Goal: Task Accomplishment & Management: Use online tool/utility

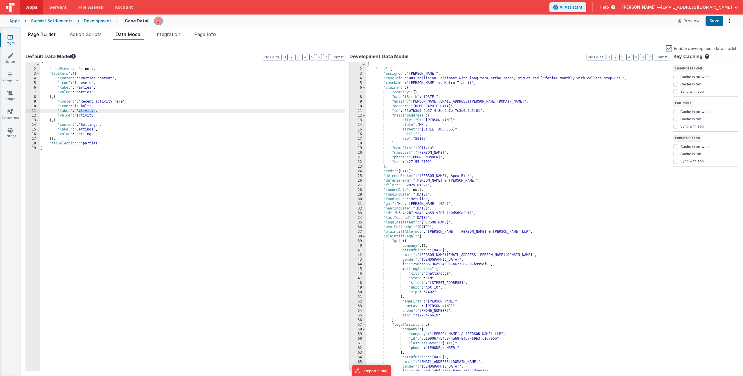
click at [34, 34] on span "Page Builder" at bounding box center [42, 34] width 28 height 6
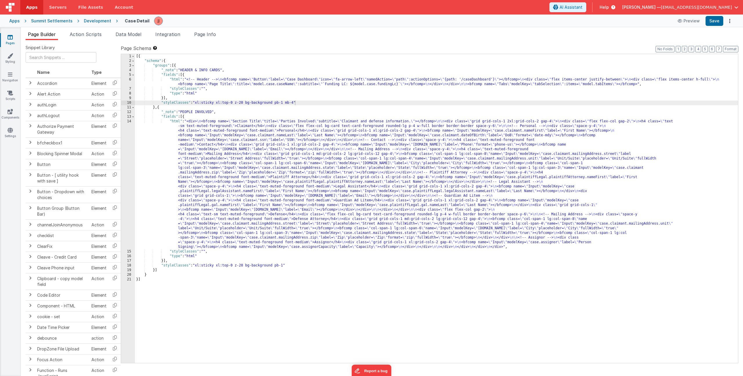
click at [237, 125] on div "[{ "schema" : { "groups" : [{ "_note" : "HEADER & INFO CARDS" , "fields" : [{ "…" at bounding box center [436, 213] width 603 height 318
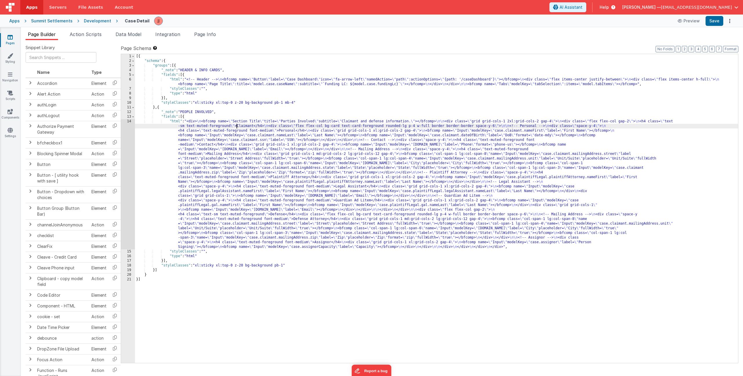
click at [204, 250] on div "[{ "schema" : { "groups" : [{ "_note" : "HEADER & INFO CARDS" , "fields" : [{ "…" at bounding box center [436, 213] width 603 height 318
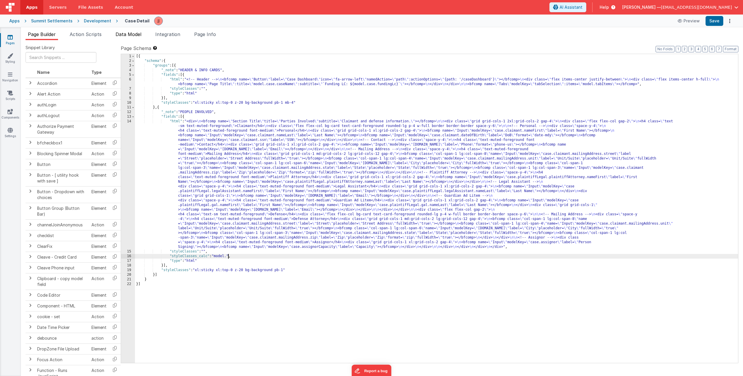
click at [136, 32] on span "Data Model" at bounding box center [129, 34] width 26 height 6
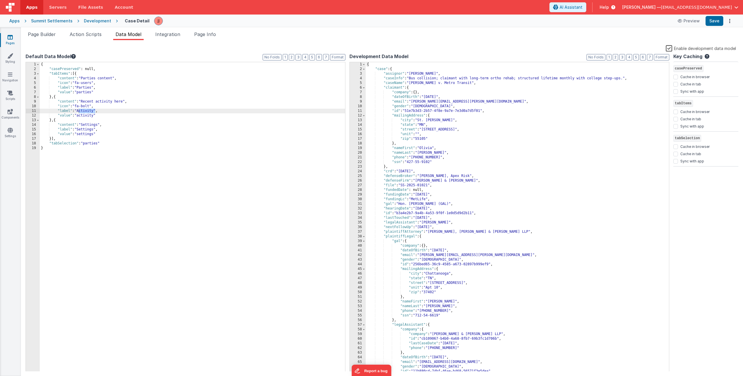
click at [69, 141] on div "{ "casePreserved" : null, "tabItems" : [{ "content" : "Parties content" , "icon…" at bounding box center [192, 221] width 305 height 318
click at [38, 35] on span "Page Builder" at bounding box center [42, 34] width 28 height 6
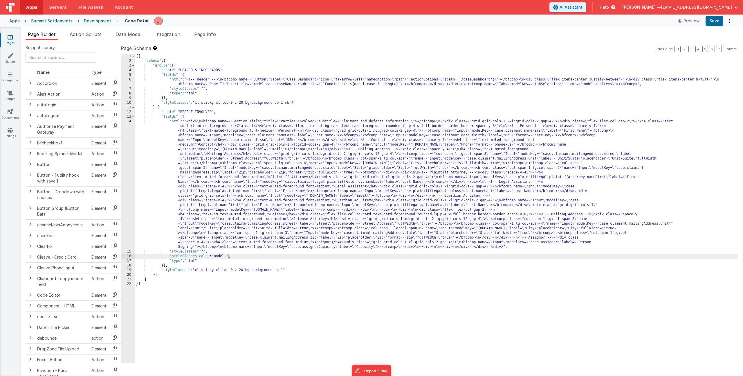
click at [228, 255] on div "[{ "schema" : { "groups" : [{ "_note" : "HEADER & INFO CARDS" , "fields" : [{ "…" at bounding box center [436, 213] width 603 height 318
click at [293, 247] on div "[{ "schema" : { "groups" : [{ "_note" : "HEADER & INFO CARDS" , "fields" : [{ "…" at bounding box center [436, 213] width 603 height 318
click at [286, 254] on div "[{ "schema" : { "groups" : [{ "_note" : "HEADER & INFO CARDS" , "fields" : [{ "…" at bounding box center [436, 213] width 603 height 318
click at [129, 33] on span "Data Model" at bounding box center [129, 34] width 26 height 6
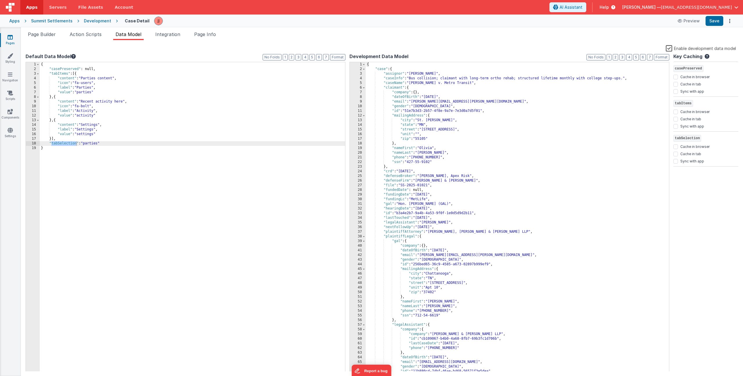
click at [87, 105] on div "{ "casePreserved" : null, "tabItems" : [{ "content" : "Parties content" , "icon…" at bounding box center [192, 221] width 305 height 318
click at [86, 77] on div "{ "casePreserved" : null, "tabItems" : [{ "content" : "Parties content" , "icon…" at bounding box center [192, 221] width 305 height 318
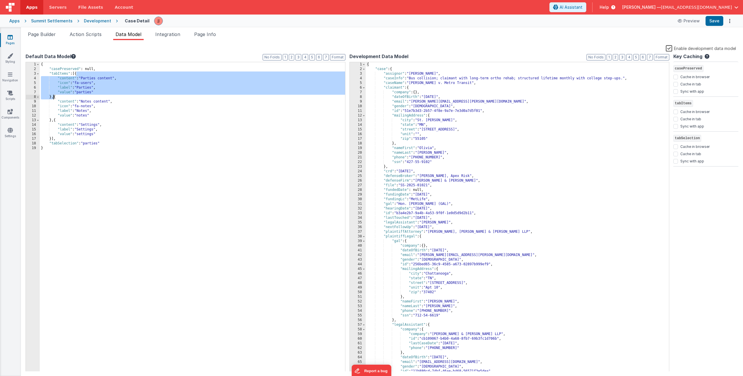
drag, startPoint x: 76, startPoint y: 74, endPoint x: 53, endPoint y: 96, distance: 32.2
click at [53, 96] on div "{ "casePreserved" : null, "tabItems" : [{ "content" : "Parties content" , "icon…" at bounding box center [192, 221] width 305 height 318
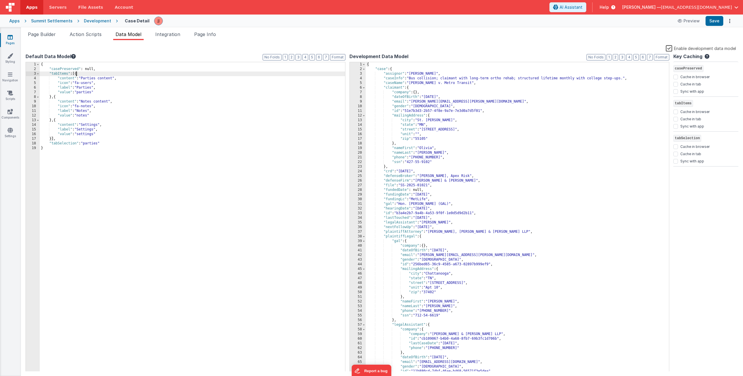
paste textarea
click at [85, 77] on div "{ "casePreserved" : null, "tabItems" : [{ "content" : "Parties content" , "icon…" at bounding box center [192, 221] width 305 height 318
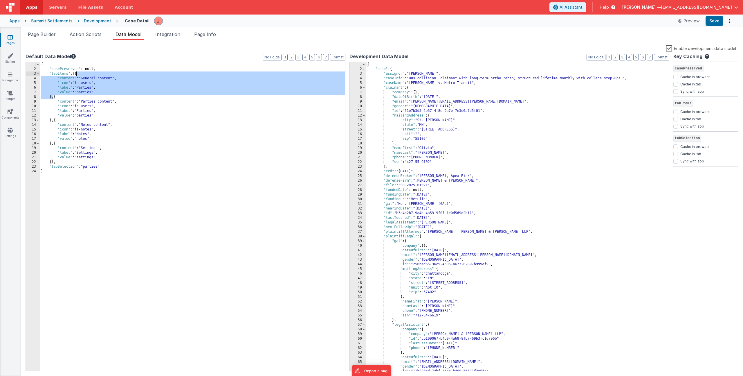
drag, startPoint x: 54, startPoint y: 98, endPoint x: 77, endPoint y: 75, distance: 32.4
click at [77, 75] on div "{ "casePreserved" : null, "tabItems" : [{ "content" : "General content" , "icon…" at bounding box center [192, 221] width 305 height 318
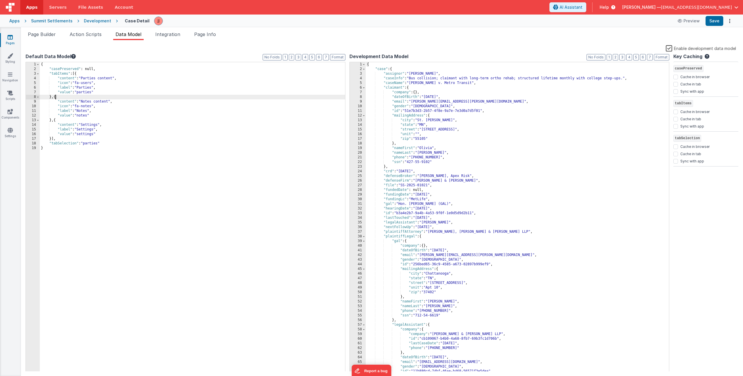
paste textarea
click at [90, 101] on div "{ "casePreserved" : null, "tabItems" : [{ "content" : "Parties content" , "icon…" at bounding box center [192, 221] width 305 height 318
click at [88, 107] on div "{ "casePreserved" : null, "tabItems" : [{ "content" : "Parties content" , "icon…" at bounding box center [192, 221] width 305 height 318
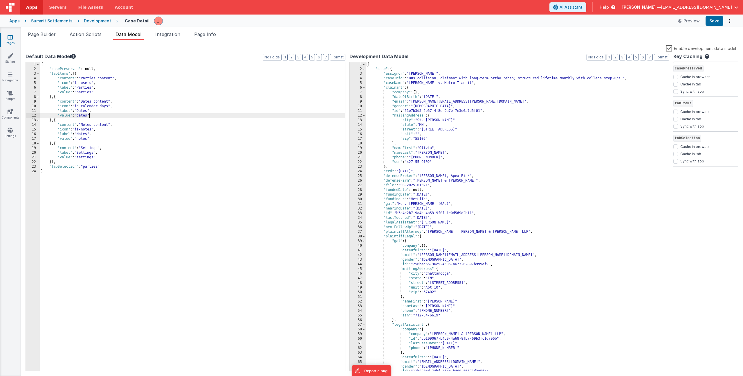
click at [38, 40] on div "Snippet Library Name Type Accordion Element Alert Action Action authLogin Actio…" at bounding box center [382, 207] width 722 height 335
click at [42, 37] on span "Page Builder" at bounding box center [42, 34] width 28 height 6
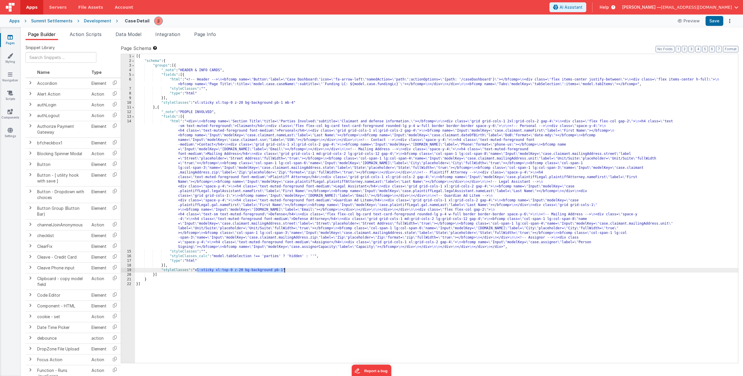
drag, startPoint x: 197, startPoint y: 270, endPoint x: 285, endPoint y: 268, distance: 88.3
click at [285, 268] on div "[{ "schema" : { "groups" : [{ "_note" : "HEADER & INFO CARDS" , "fields" : [{ "…" at bounding box center [436, 213] width 603 height 318
click at [203, 34] on span "Page Info" at bounding box center [205, 34] width 22 height 6
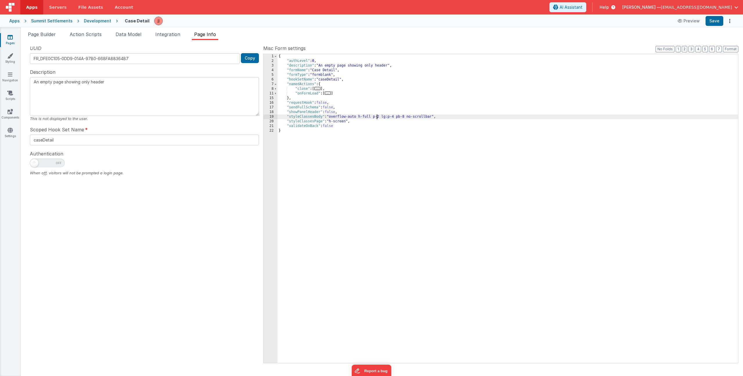
click at [377, 118] on div "{ "authLevel" : 0 , "description" : "An empty page showing only header" , "form…" at bounding box center [507, 213] width 461 height 318
click at [393, 117] on div "{ "authLevel" : 0 , "description" : "An empty page showing only header" , "form…" at bounding box center [507, 213] width 461 height 318
click at [50, 36] on span "Page Builder" at bounding box center [42, 34] width 28 height 6
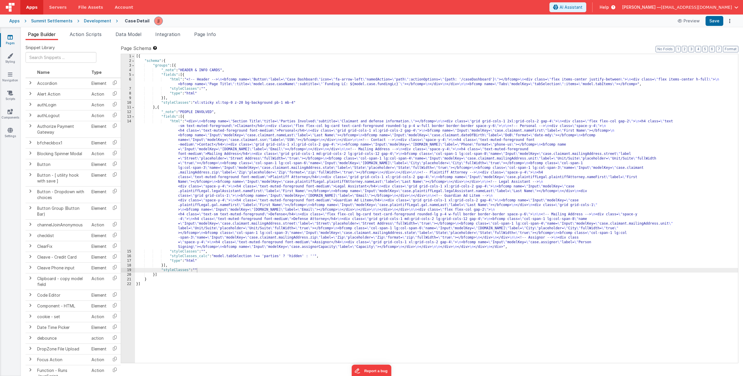
click at [218, 136] on div "[{ "schema" : { "groups" : [{ "_note" : "HEADER & INFO CARDS" , "fields" : [{ "…" at bounding box center [436, 213] width 603 height 318
click at [122, 144] on div "14" at bounding box center [128, 184] width 14 height 130
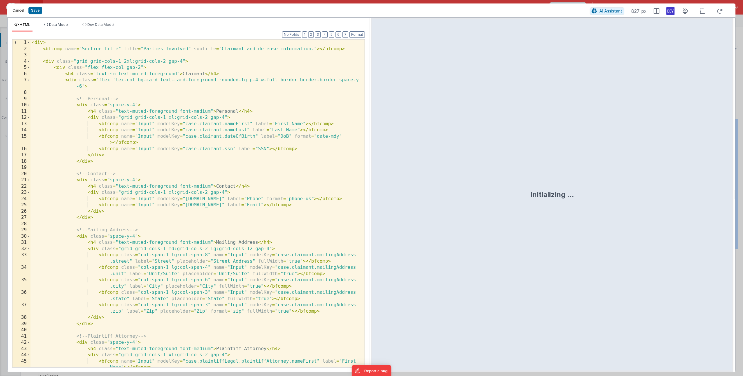
click at [12, 9] on button "Cancel" at bounding box center [18, 10] width 17 height 8
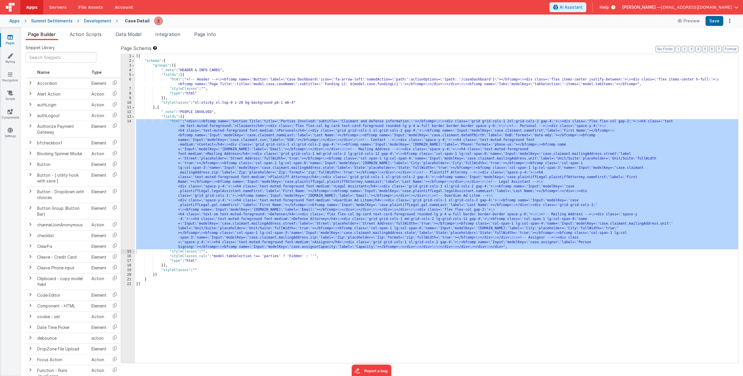
click at [196, 82] on div "[{ "schema" : { "groups" : [{ "_note" : "HEADER & INFO CARDS" , "fields" : [{ "…" at bounding box center [436, 213] width 603 height 318
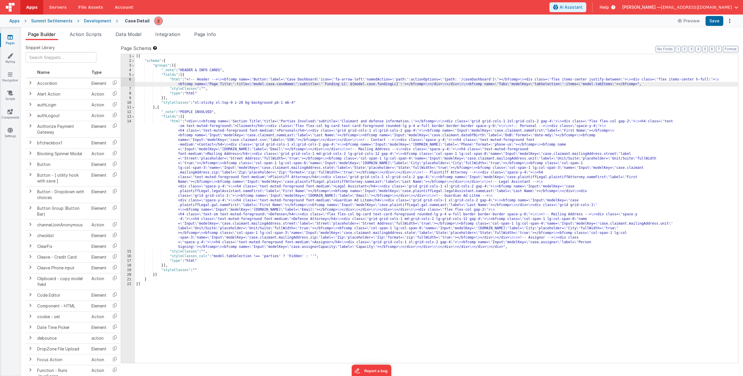
click at [205, 88] on div "[{ "schema" : { "groups" : [{ "_note" : "HEADER & INFO CARDS" , "fields" : [{ "…" at bounding box center [436, 213] width 603 height 318
click at [214, 33] on span "Page Info" at bounding box center [205, 34] width 22 height 6
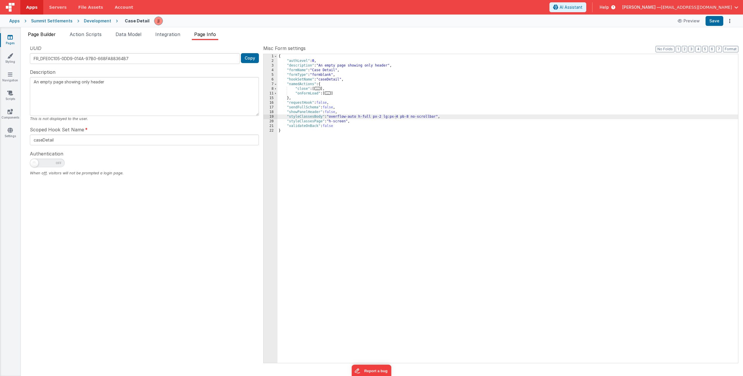
click at [53, 33] on span "Page Builder" at bounding box center [42, 34] width 28 height 6
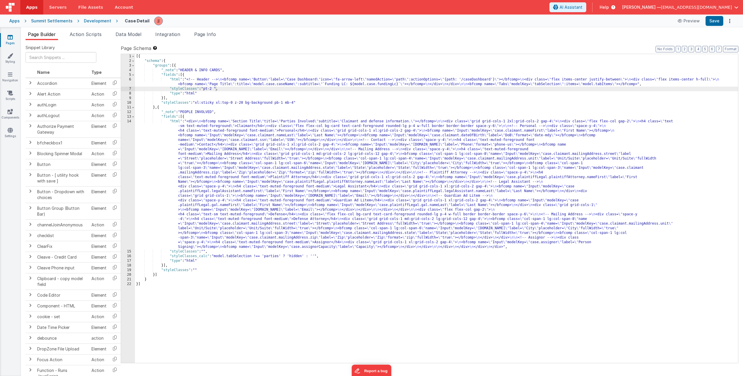
click at [216, 87] on div "[{ "schema" : { "groups" : [{ "_note" : "HEADER & INFO CARDS" , "fields" : [{ "…" at bounding box center [436, 213] width 603 height 318
click at [215, 37] on li "Page Info" at bounding box center [205, 35] width 26 height 9
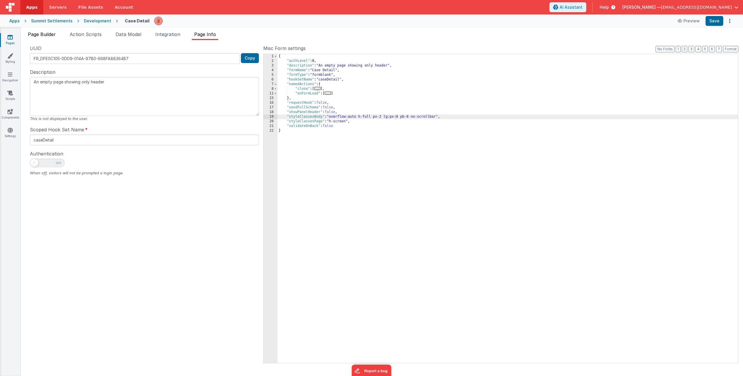
click at [46, 34] on span "Page Builder" at bounding box center [42, 34] width 28 height 6
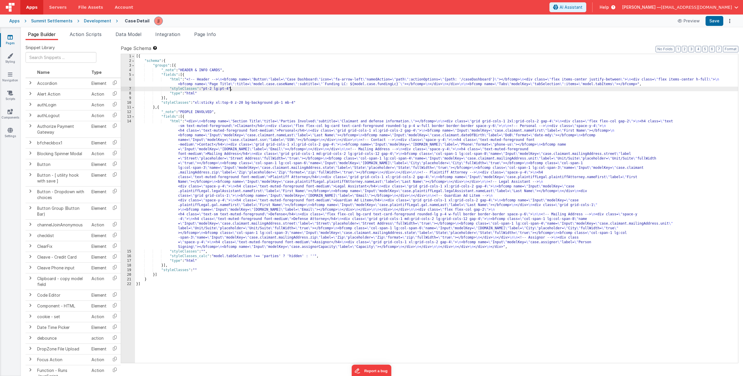
click at [230, 89] on div "[{ "schema" : { "groups" : [{ "_note" : "HEADER & INFO CARDS" , "fields" : [{ "…" at bounding box center [436, 213] width 603 height 318
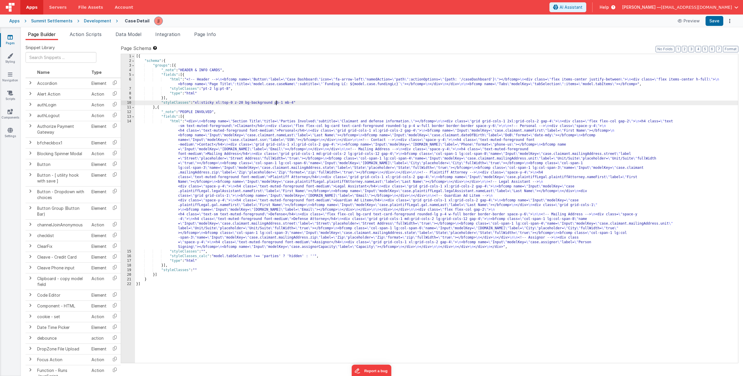
click at [275, 104] on div "[{ "schema" : { "groups" : [{ "_note" : "HEADER & INFO CARDS" , "fields" : [{ "…" at bounding box center [436, 213] width 603 height 318
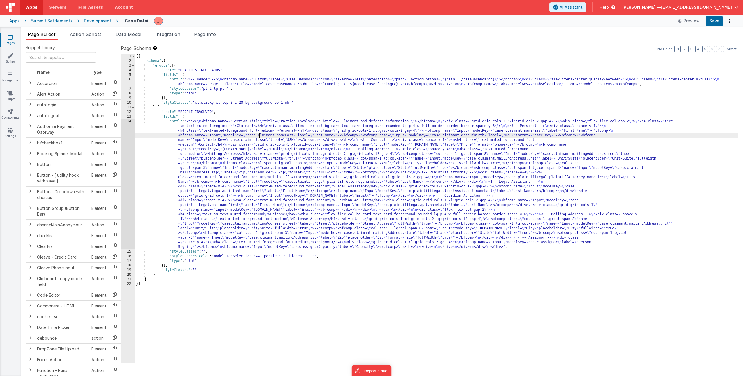
click at [260, 134] on div "[{ "schema" : { "groups" : [{ "_note" : "HEADER & INFO CARDS" , "fields" : [{ "…" at bounding box center [436, 213] width 603 height 318
click at [226, 165] on div "[{ "schema" : { "groups" : [{ "_note" : "HEADER & INFO CARDS" , "fields" : [{ "…" at bounding box center [436, 213] width 603 height 318
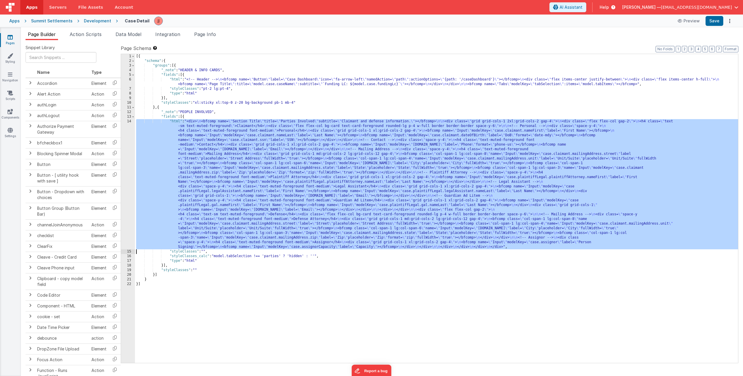
click at [125, 166] on div "14" at bounding box center [128, 184] width 14 height 130
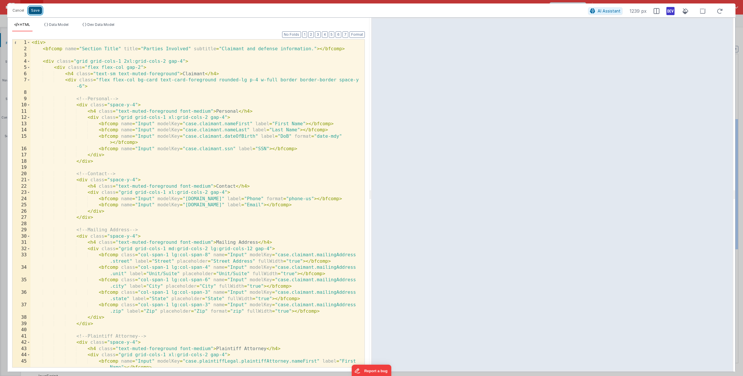
click at [41, 13] on button "Save" at bounding box center [35, 11] width 14 height 8
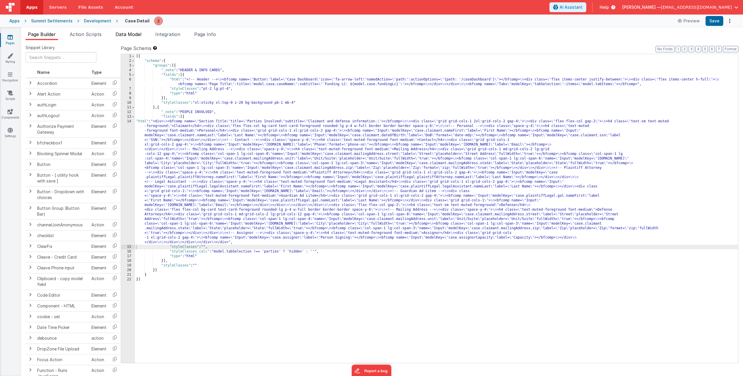
click at [144, 33] on li "Data Model" at bounding box center [128, 35] width 30 height 9
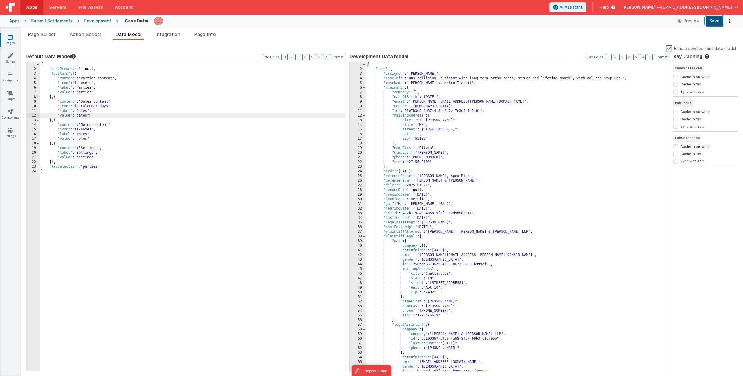
click at [721, 22] on button "Save" at bounding box center [715, 21] width 18 height 10
click at [50, 36] on span "Page Builder" at bounding box center [42, 34] width 28 height 6
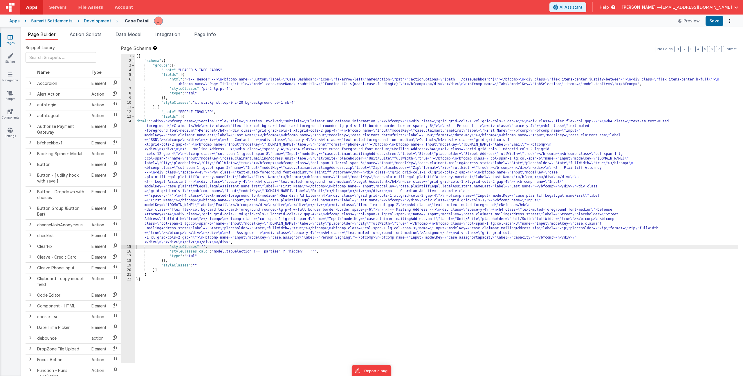
click at [204, 80] on div "[{ "schema" : { "groups" : [{ "_note" : "HEADER & INFO CARDS" , "fields" : [{ "…" at bounding box center [436, 213] width 603 height 318
click at [124, 82] on div "6" at bounding box center [128, 81] width 14 height 9
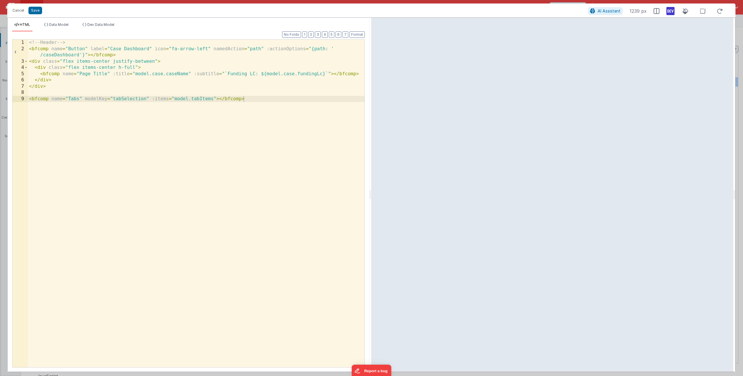
click at [309, 71] on div "<!-- Header --> < bfcomp name = "Button" label = "Case Dashboard" icon = "fa-ar…" at bounding box center [196, 209] width 337 height 340
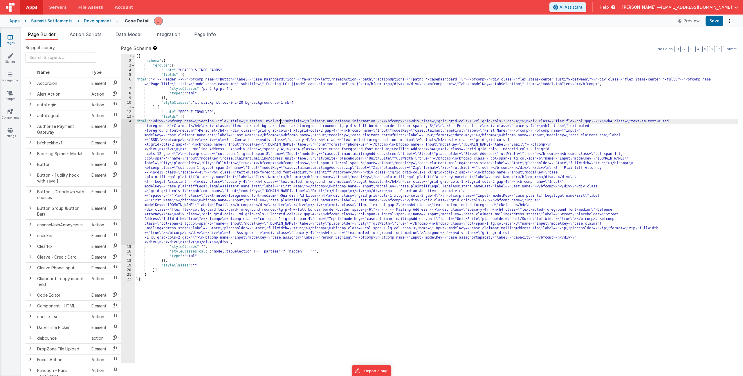
click at [281, 120] on div "[{ "schema" : { "groups" : [{ "_note" : "HEADER & INFO CARDS" , "fields" : [{ "…" at bounding box center [436, 213] width 603 height 318
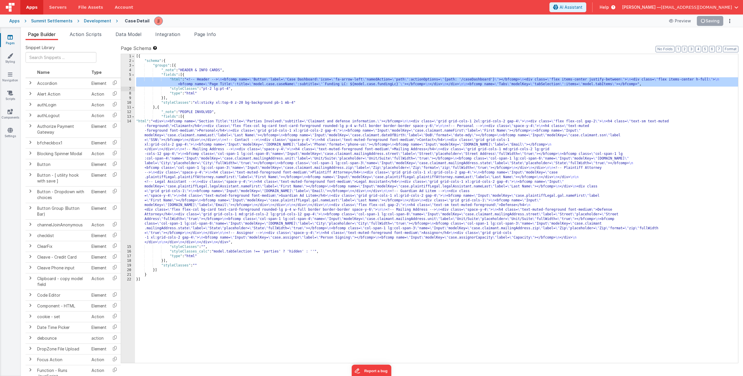
click at [293, 143] on div "[{ "schema" : { "groups" : [{ "_note" : "HEADER & INFO CARDS" , "fields" : [{ "…" at bounding box center [436, 213] width 603 height 318
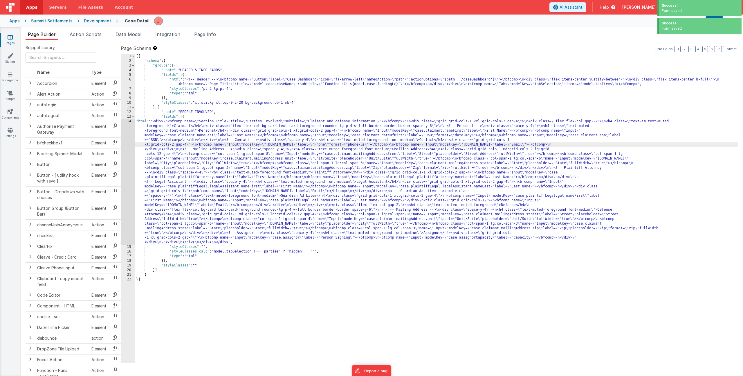
click at [233, 127] on div "[{ "schema" : { "groups" : [{ "_note" : "HEADER & INFO CARDS" , "fields" : [{ "…" at bounding box center [436, 213] width 603 height 318
click at [207, 141] on div "[{ "schema" : { "groups" : [{ "_note" : "HEADER & INFO CARDS" , "fields" : [{ "…" at bounding box center [436, 213] width 603 height 318
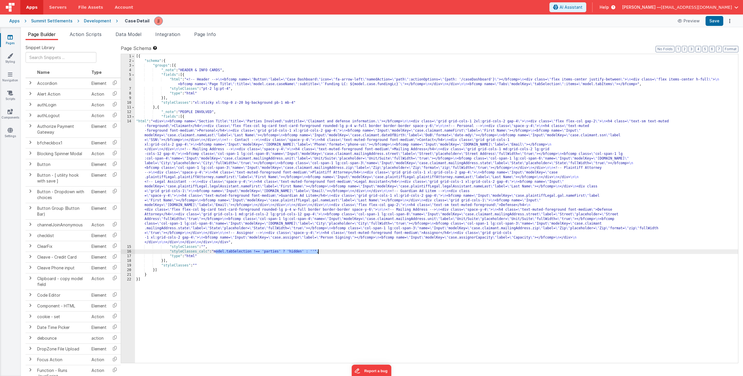
drag, startPoint x: 216, startPoint y: 251, endPoint x: 317, endPoint y: 249, distance: 101.0
click at [317, 249] on div "[{ "schema" : { "groups" : [{ "_note" : "HEADER & INFO CARDS" , "fields" : [{ "…" at bounding box center [436, 213] width 603 height 318
click at [185, 129] on div "[{ "schema" : { "groups" : [{ "_note" : "HEADER & INFO CARDS" , "fields" : [{ "…" at bounding box center [436, 213] width 603 height 318
click at [128, 141] on div "14" at bounding box center [128, 181] width 14 height 125
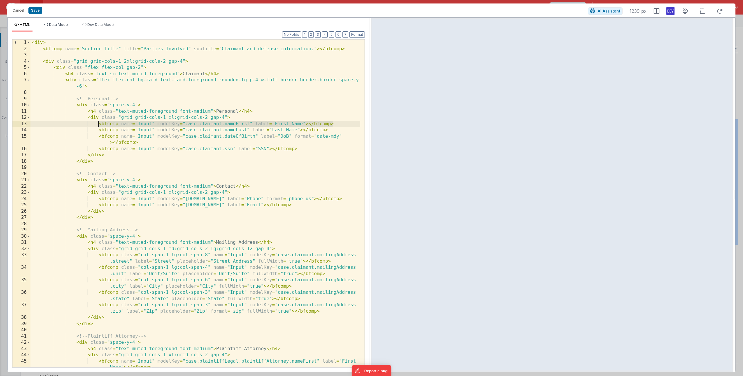
drag, startPoint x: 332, startPoint y: 123, endPoint x: 98, endPoint y: 121, distance: 233.3
click at [98, 121] on div "< div > < bfcomp name = "Section Title" title = "Parties Involved" subtitle = "…" at bounding box center [195, 212] width 330 height 346
click at [22, 12] on button "Cancel" at bounding box center [18, 10] width 17 height 8
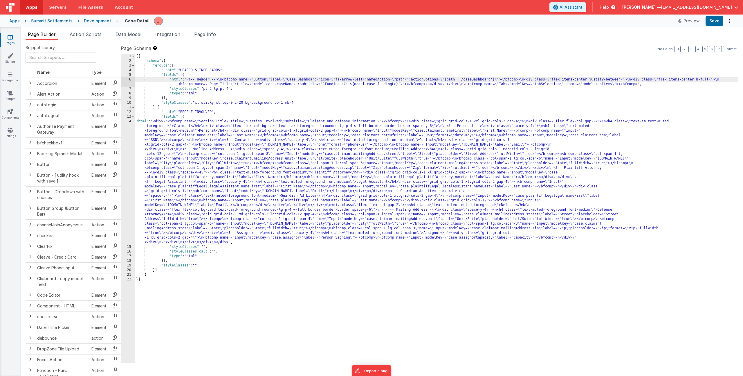
click at [202, 80] on div "[{ "schema" : { "groups" : [{ "_note" : "HEADER & INFO CARDS" , "fields" : [{ "…" at bounding box center [436, 213] width 603 height 318
click at [129, 81] on div "6" at bounding box center [128, 81] width 14 height 9
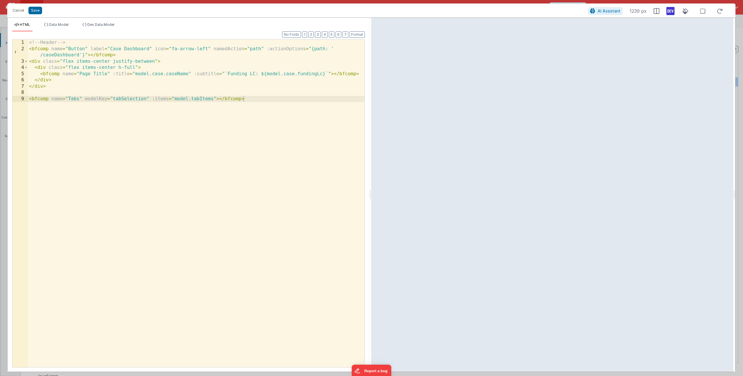
click at [268, 105] on div "<!-- Header --> < bfcomp name = "Button" label = "Case Dashboard" icon = "fa-ar…" at bounding box center [196, 209] width 337 height 340
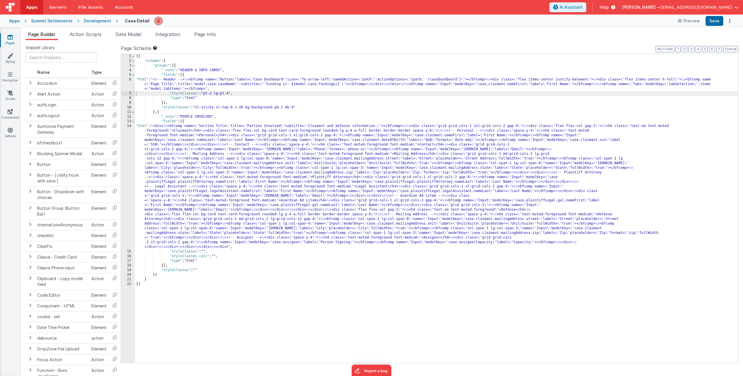
click at [284, 167] on div "[{ "schema" : { "groups" : [{ "_note" : "HEADER & INFO CARDS" , "fields" : [{ "…" at bounding box center [436, 213] width 603 height 318
click at [13, 111] on link "Components" at bounding box center [10, 115] width 21 height 12
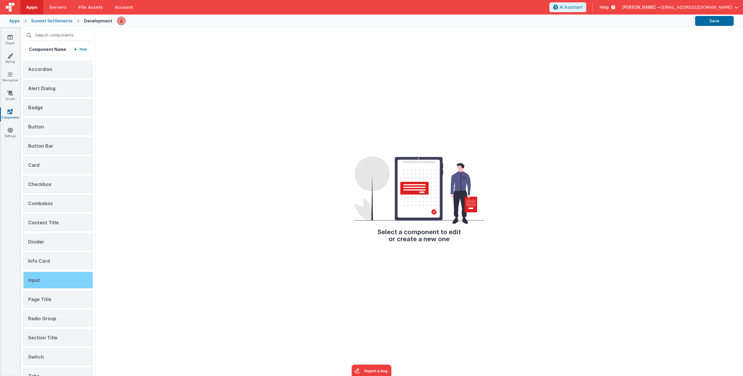
click at [48, 277] on div "Input" at bounding box center [58, 279] width 70 height 17
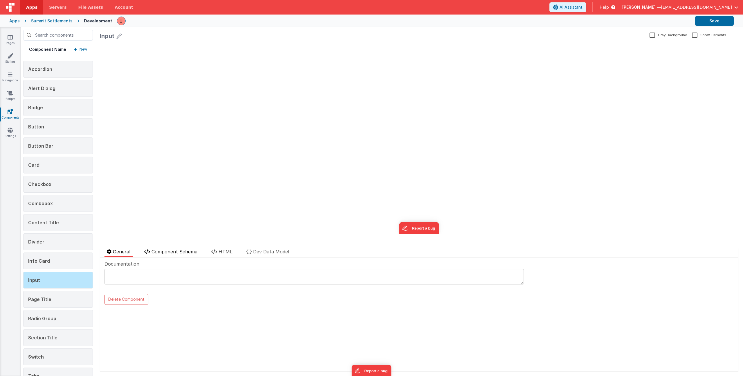
click at [183, 250] on span "Component Schema" at bounding box center [174, 251] width 46 height 6
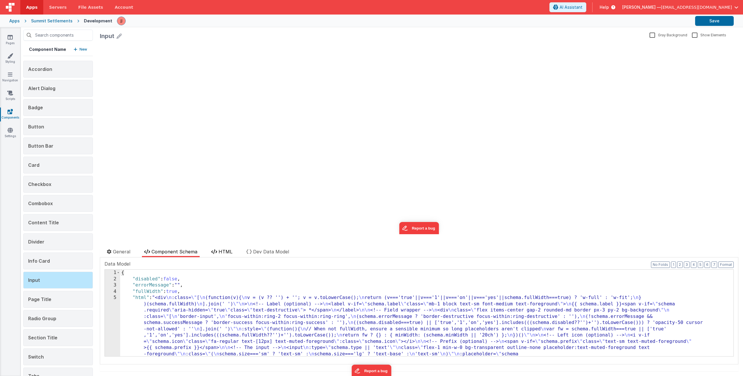
click at [229, 251] on span "HTML" at bounding box center [226, 251] width 14 height 6
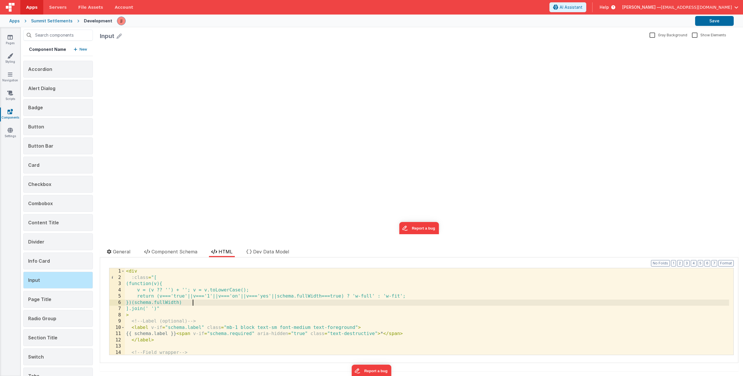
click at [238, 304] on div "< div :class = "[ (function(v){ v = (v ?? '') + ''; v = v.toLowerCase(); return…" at bounding box center [427, 317] width 604 height 99
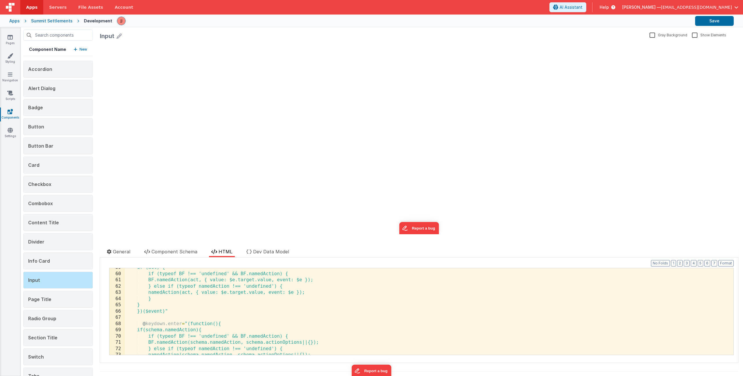
scroll to position [428, 0]
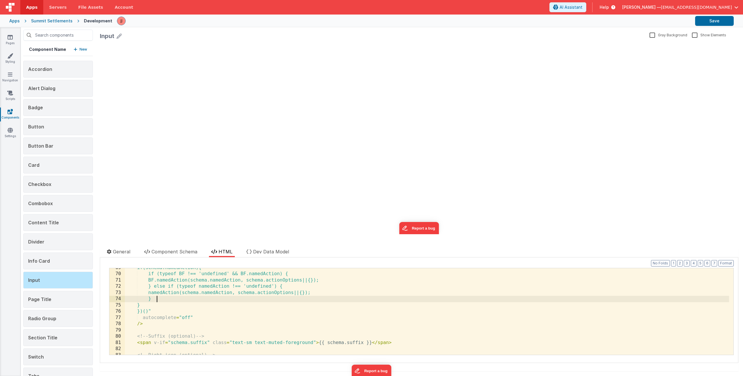
click at [192, 296] on div "if(schema.namedAction){ if (typeof BF !== 'undefined' && BF.namedAction) { BF.n…" at bounding box center [427, 313] width 604 height 99
click at [13, 36] on link "Pages" at bounding box center [10, 40] width 21 height 12
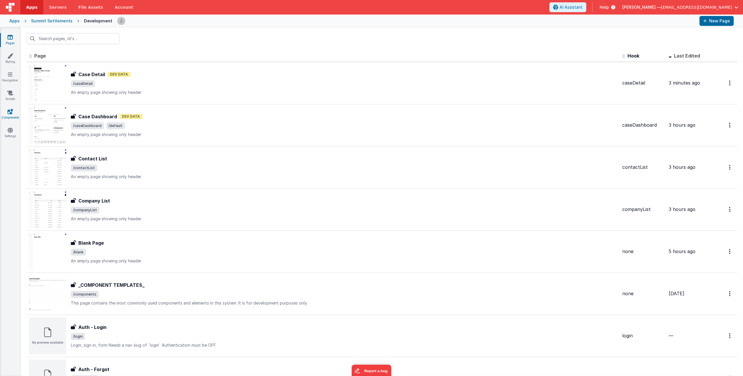
click at [11, 109] on icon at bounding box center [10, 112] width 5 height 6
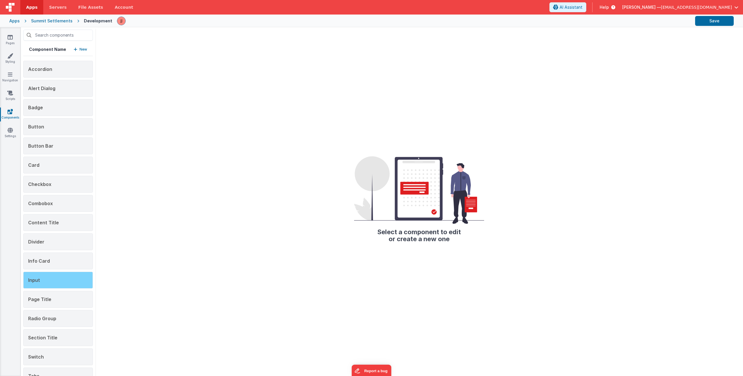
click at [46, 279] on div "Input" at bounding box center [58, 279] width 70 height 17
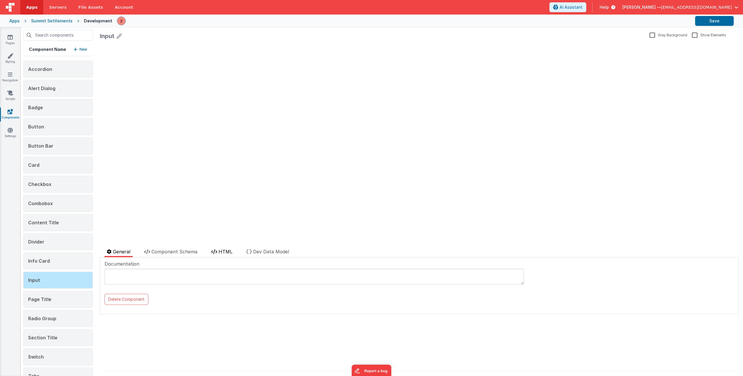
click at [219, 252] on span "HTML" at bounding box center [226, 251] width 14 height 6
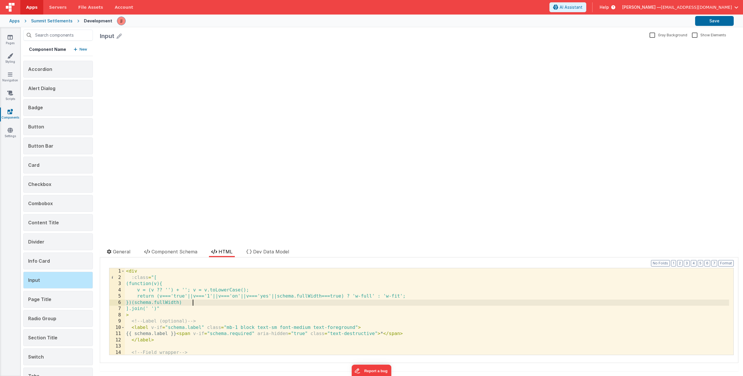
click at [223, 302] on div "< div :class = "[ (function(v){ v = (v ?? '') + ''; v = v.toLowerCase(); return…" at bounding box center [427, 317] width 604 height 99
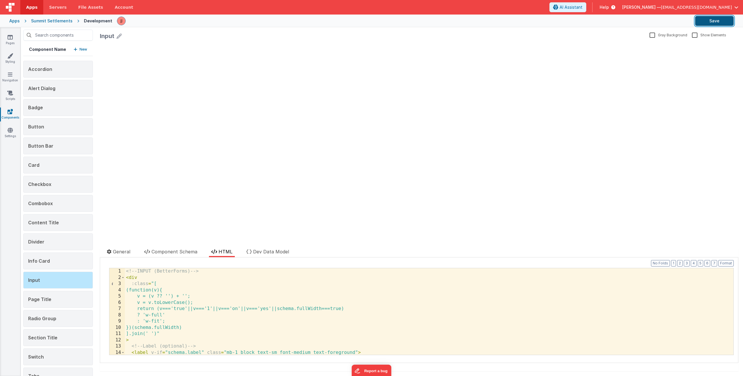
click at [704, 24] on button "Save" at bounding box center [714, 21] width 39 height 10
click at [190, 325] on div "<!-- INPUT (BetterForms) --> < div :class = "[ (function(v){ v = (v ?? '') + ''…" at bounding box center [427, 317] width 604 height 99
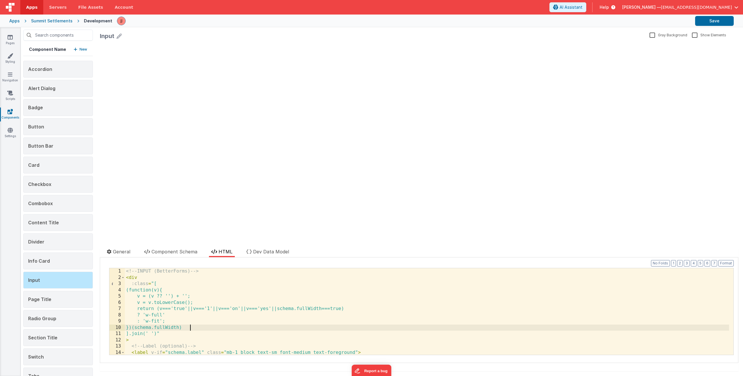
click at [224, 324] on div "<!-- INPUT (BetterForms) --> < div :class = "[ (function(v){ v = (v ?? '') + ''…" at bounding box center [427, 317] width 604 height 99
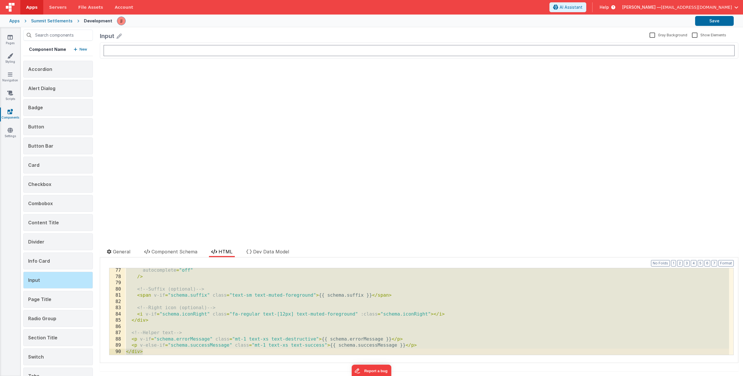
click at [223, 302] on div "autocomplete = "off" /> <!-- Suffix (optional) --> < span v-if = "schema.suffix…" at bounding box center [427, 316] width 604 height 99
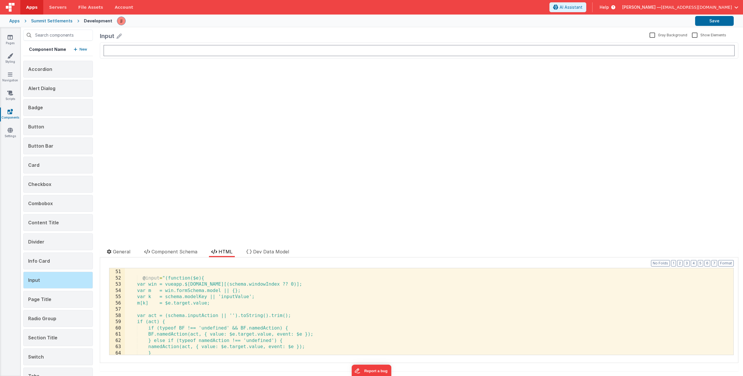
scroll to position [300, 0]
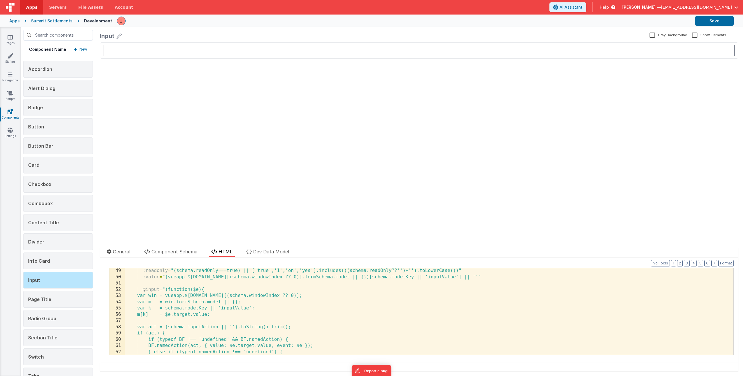
click at [171, 309] on div ":readonly = "(schema.readOnly===true) || ['true','1','on','yes'].includes(((sch…" at bounding box center [427, 316] width 604 height 99
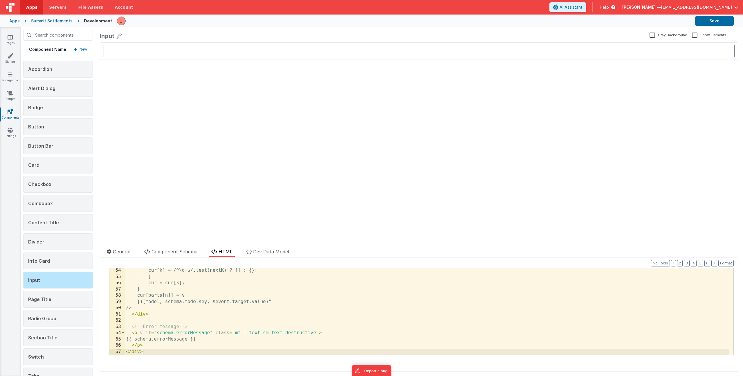
scroll to position [331, 0]
click at [719, 19] on button "Save" at bounding box center [714, 21] width 39 height 10
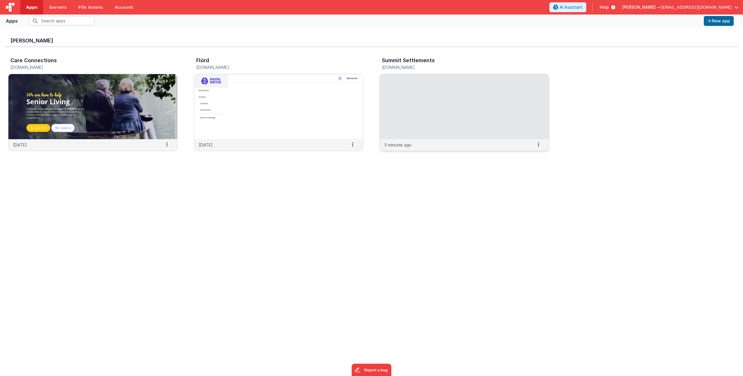
click at [422, 66] on h5 "[DOMAIN_NAME]" at bounding box center [458, 67] width 153 height 4
click at [421, 94] on img at bounding box center [464, 106] width 169 height 65
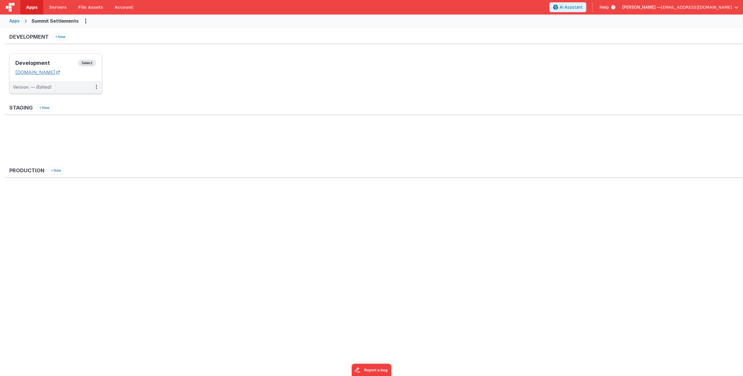
click at [60, 71] on link "[DOMAIN_NAME]" at bounding box center [37, 72] width 44 height 6
click at [51, 65] on h3 "Development" at bounding box center [46, 63] width 63 height 6
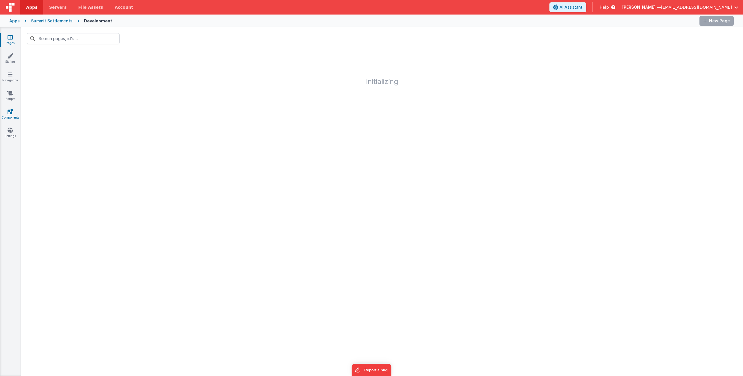
click at [12, 115] on link "Components" at bounding box center [10, 115] width 21 height 12
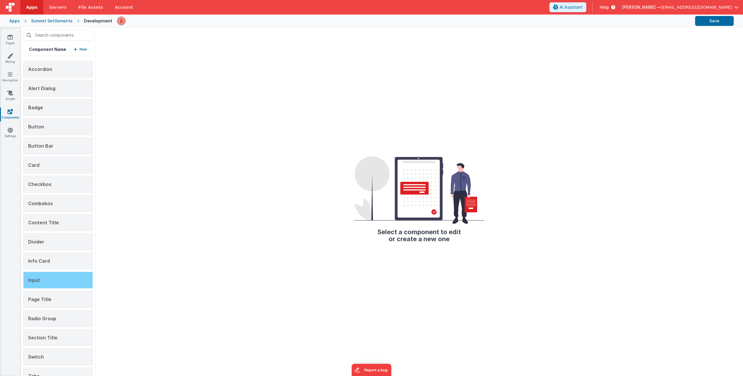
click at [53, 278] on div "Input" at bounding box center [58, 279] width 70 height 17
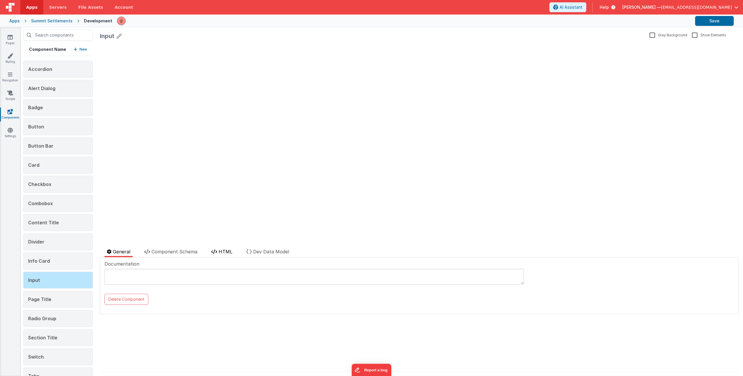
click at [226, 251] on span "HTML" at bounding box center [226, 251] width 14 height 6
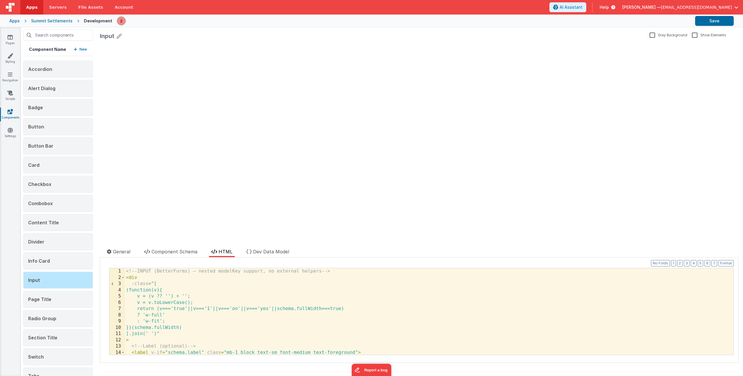
click at [208, 310] on div "<!-- INPUT (BetterForms) — nested modelKey support, no external helpers --> < d…" at bounding box center [427, 317] width 604 height 99
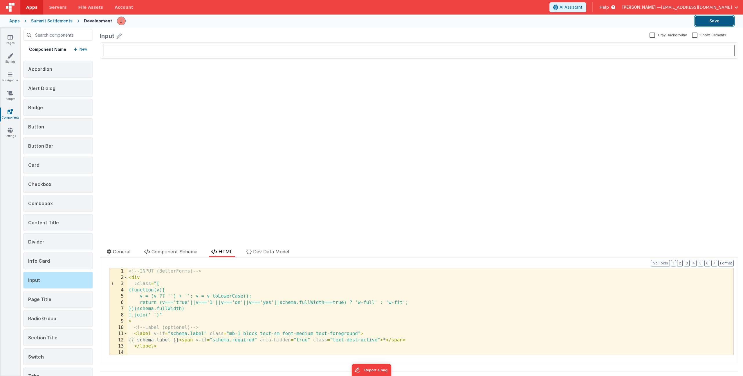
click at [716, 19] on button "Save" at bounding box center [714, 21] width 39 height 10
click at [12, 42] on link "Pages" at bounding box center [10, 40] width 21 height 12
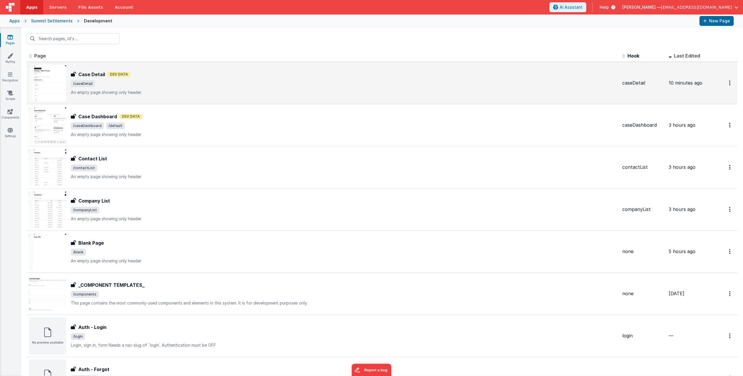
click at [165, 82] on span "/caseDetail" at bounding box center [344, 83] width 547 height 7
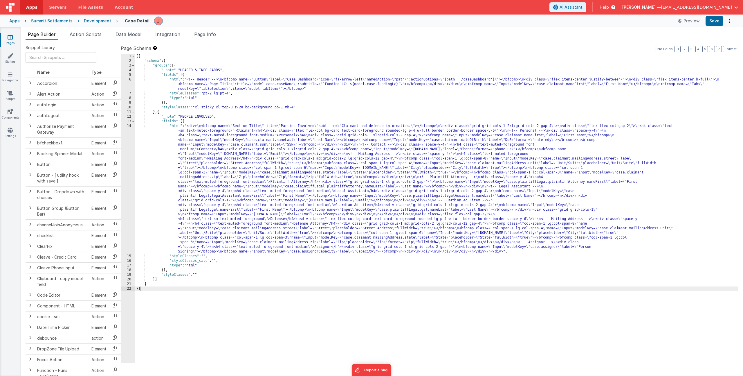
click at [206, 84] on div "[{ "schema" : { "groups" : [{ "_note" : "HEADER & INFO CARDS" , "fields" : [{ "…" at bounding box center [436, 213] width 603 height 318
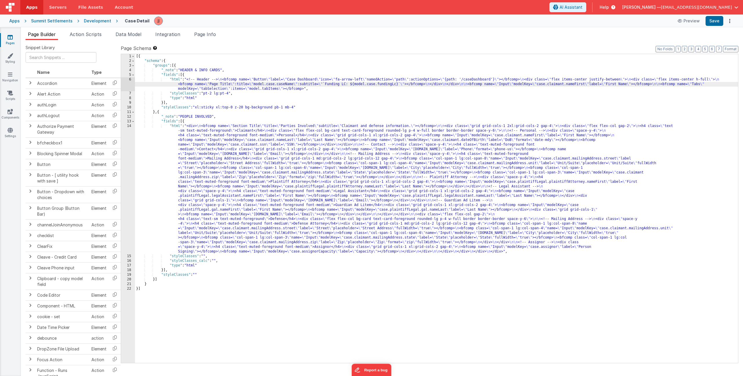
click at [127, 88] on div "6" at bounding box center [128, 84] width 14 height 14
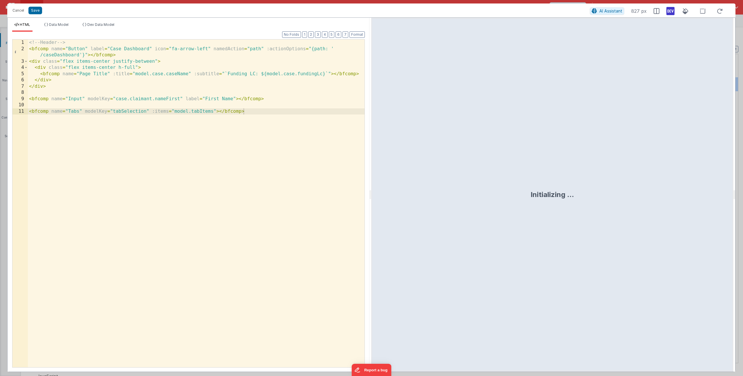
click at [268, 101] on div "<!-- Header --> < bfcomp name = "Button" label = "Case Dashboard" icon = "fa-ar…" at bounding box center [196, 209] width 337 height 340
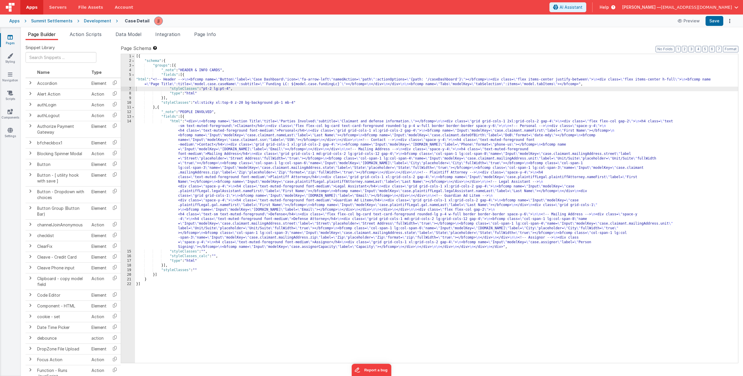
drag, startPoint x: 260, startPoint y: 136, endPoint x: 253, endPoint y: 153, distance: 18.3
click at [260, 136] on div "[{ "schema" : { "groups" : [{ "_note" : "HEADER & INFO CARDS" , "fields" : [{ "…" at bounding box center [436, 213] width 603 height 318
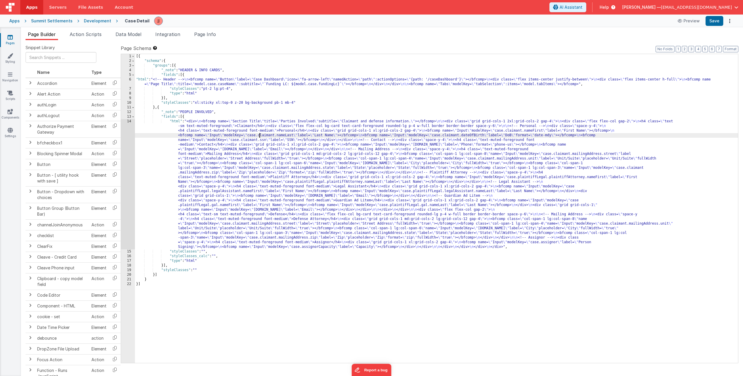
click at [250, 157] on div "[{ "schema" : { "groups" : [{ "_note" : "HEADER & INFO CARDS" , "fields" : [{ "…" at bounding box center [436, 213] width 603 height 318
click at [215, 257] on div "[{ "schema" : { "groups" : [{ "_note" : "HEADER & INFO CARDS" , "fields" : [{ "…" at bounding box center [436, 213] width 603 height 318
click at [134, 36] on span "Data Model" at bounding box center [129, 34] width 26 height 6
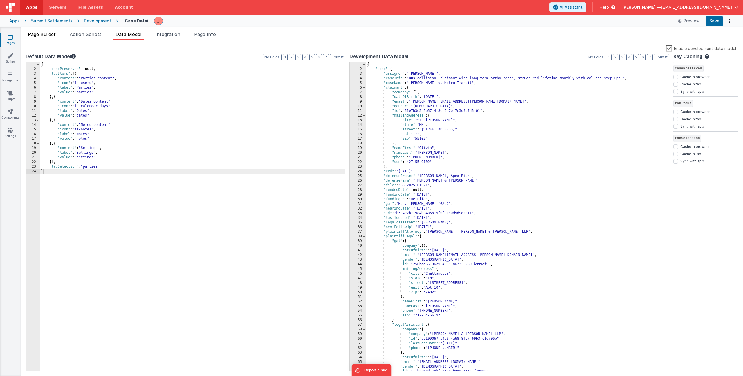
click at [41, 33] on span "Page Builder" at bounding box center [42, 34] width 28 height 6
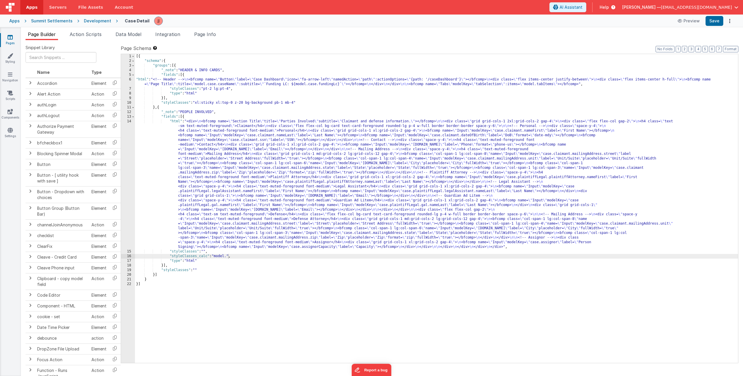
click at [230, 255] on div "[{ "schema" : { "groups" : [{ "_note" : "HEADER & INFO CARDS" , "fields" : [{ "…" at bounding box center [436, 213] width 603 height 318
click at [228, 256] on div "[{ "schema" : { "groups" : [{ "_note" : "HEADER & INFO CARDS" , "fields" : [{ "…" at bounding box center [436, 213] width 603 height 318
click at [198, 83] on div "[{ "schema" : { "groups" : [{ "_note" : "HEADER & INFO CARDS" , "fields" : [{ "…" at bounding box center [436, 213] width 603 height 318
click at [15, 112] on link "Components" at bounding box center [10, 115] width 21 height 12
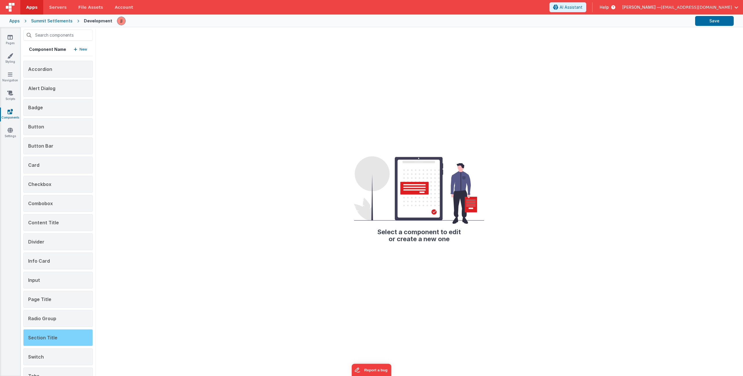
scroll to position [15, 0]
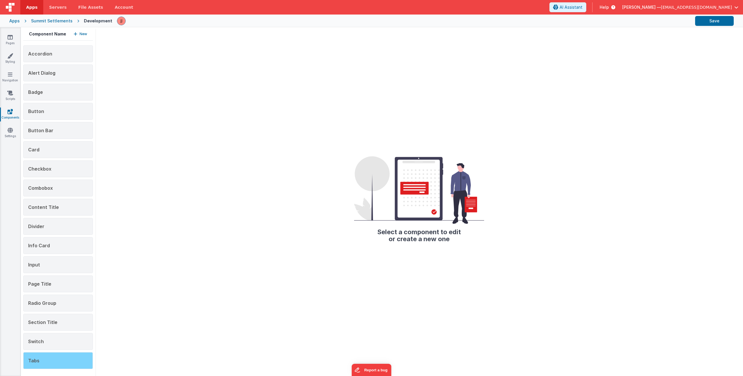
click at [37, 358] on span "Tabs" at bounding box center [33, 360] width 11 height 6
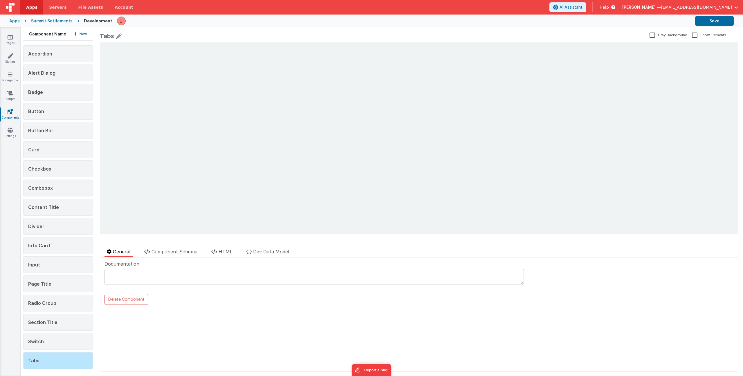
scroll to position [0, 0]
click at [174, 251] on span "Component Schema" at bounding box center [174, 251] width 46 height 6
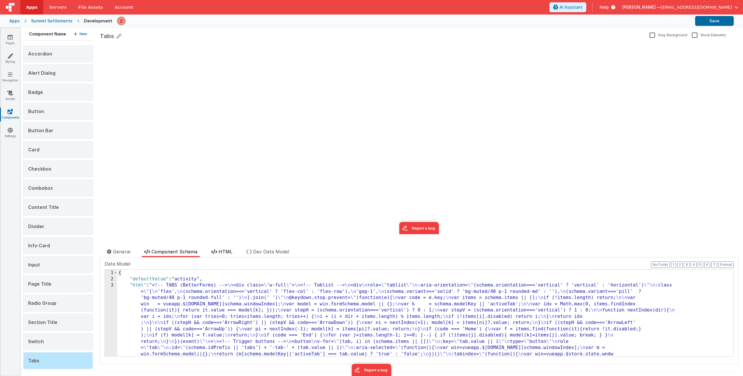
click at [222, 252] on span "HTML" at bounding box center [226, 251] width 14 height 6
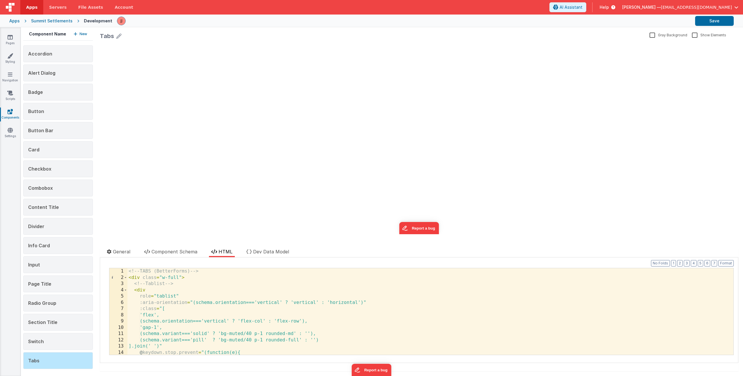
click at [245, 294] on div "<!-- TABS (BetterForms) --> < div class = "w-full" > <!-- Tablist --> < div rol…" at bounding box center [428, 317] width 602 height 99
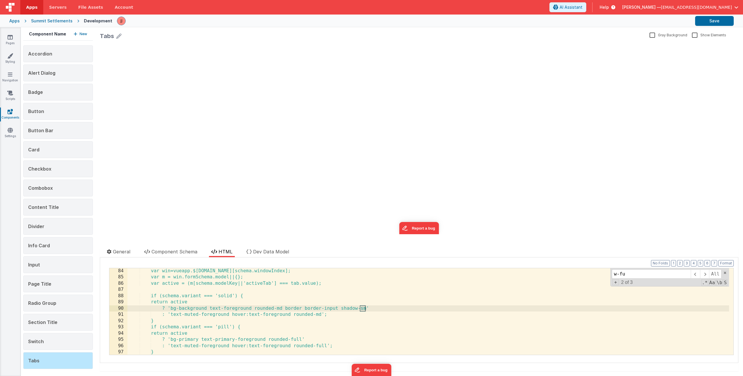
scroll to position [599, 0]
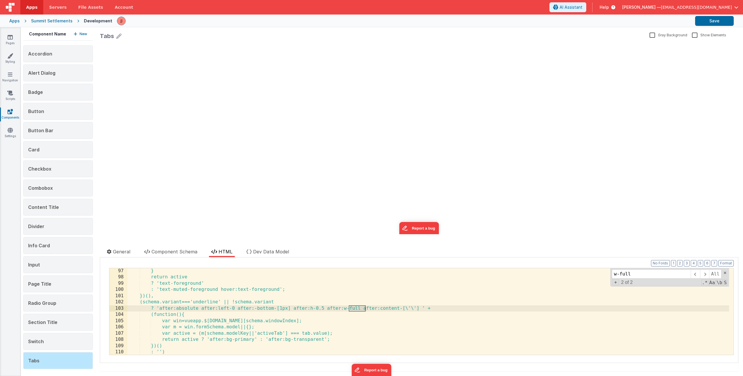
type input "w-full"
click at [234, 304] on div "} return active ? 'text-foreground' : 'text-muted-foreground hover:text-foregro…" at bounding box center [428, 317] width 602 height 99
click at [15, 35] on link "Pages" at bounding box center [10, 40] width 21 height 12
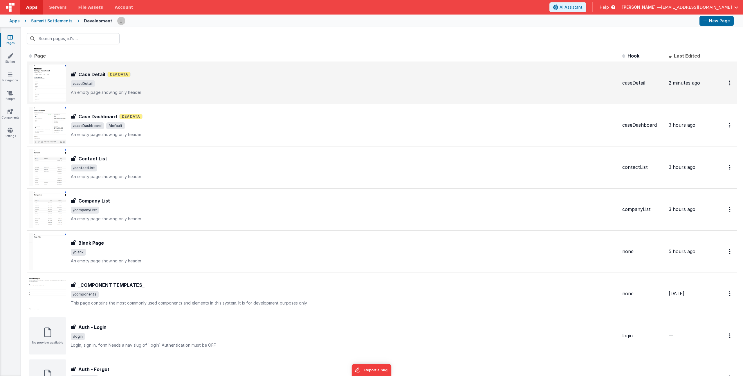
click at [184, 86] on span "/caseDetail" at bounding box center [344, 83] width 547 height 7
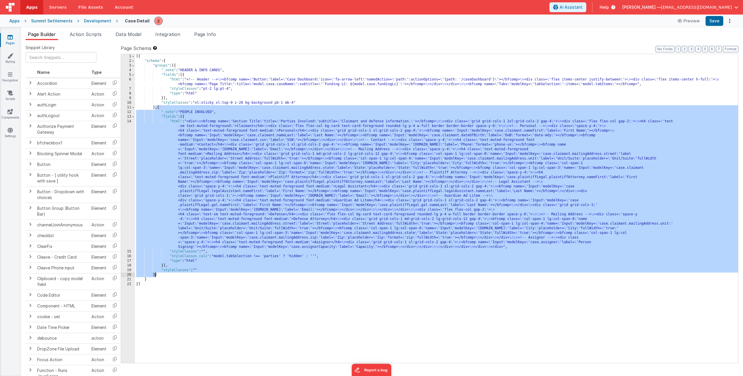
drag, startPoint x: 155, startPoint y: 109, endPoint x: 155, endPoint y: 274, distance: 165.4
click at [155, 274] on div "[{ "schema" : { "groups" : [{ "_note" : "HEADER & INFO CARDS" , "fields" : [{ "…" at bounding box center [436, 213] width 603 height 318
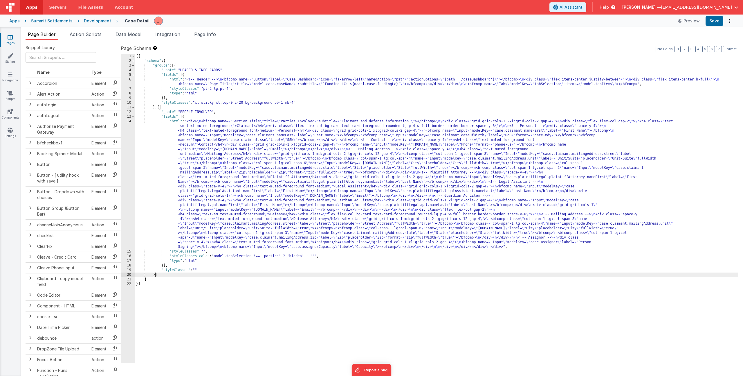
paste textarea
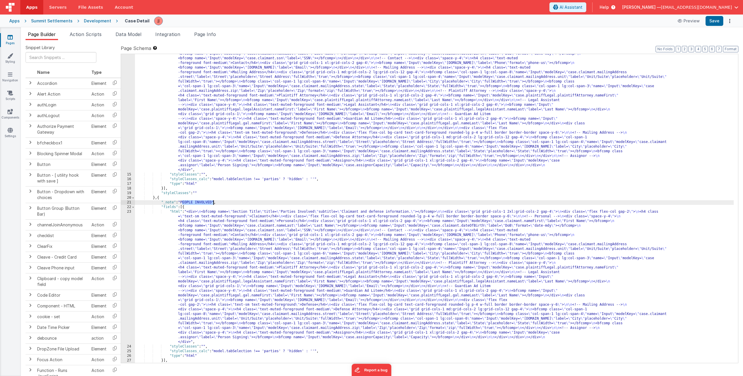
drag, startPoint x: 182, startPoint y: 202, endPoint x: 214, endPoint y: 204, distance: 32.2
click at [214, 204] on div ""html" : "<div> \n <bfcomp name= \" Section Title \" title= \" Parties Involved…" at bounding box center [434, 261] width 599 height 448
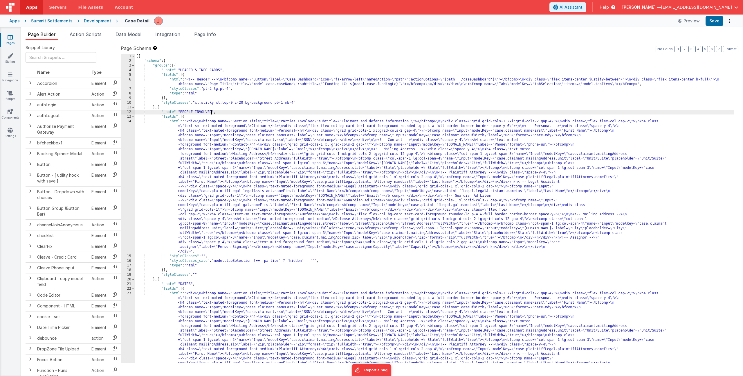
click at [211, 111] on div "[{ "schema" : { "groups" : [{ "_note" : "HEADER & INFO CARDS" , "fields" : [{ "…" at bounding box center [434, 278] width 599 height 448
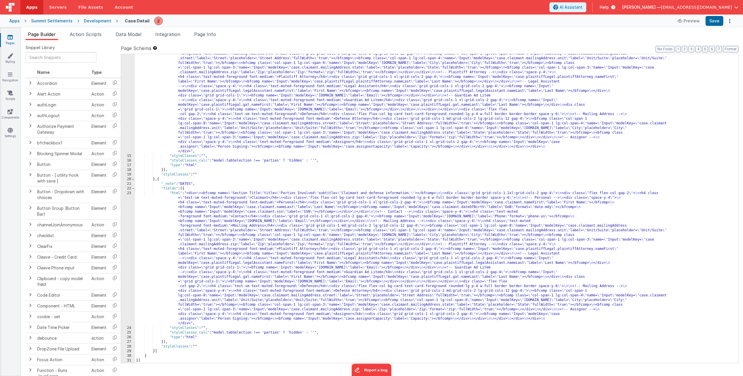
click at [270, 333] on div ""html" : "<div> \n <bfcomp name= \" Section Title \" title= \" Parties Involved…" at bounding box center [434, 243] width 599 height 448
click at [276, 255] on div ""html" : "<div> \n <bfcomp name= \" Section Title \" title= \" Parties Involved…" at bounding box center [434, 243] width 599 height 448
click at [137, 36] on span "Data Model" at bounding box center [129, 34] width 26 height 6
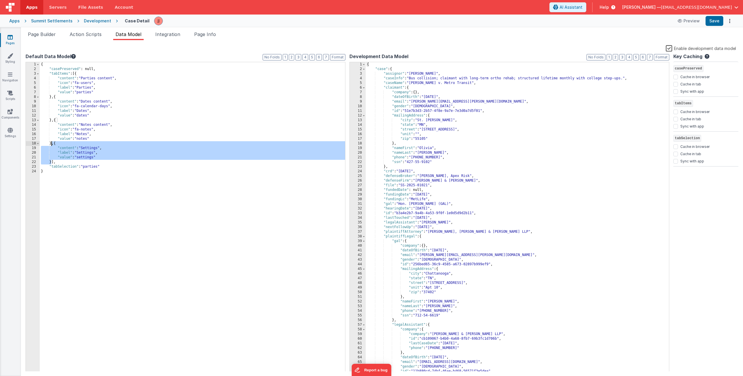
drag, startPoint x: 52, startPoint y: 162, endPoint x: 52, endPoint y: 144, distance: 17.7
click at [52, 144] on div "{ "casePreserved" : null, "tabItems" : [{ "content" : "Parties content" , "icon…" at bounding box center [192, 221] width 305 height 318
